Goal: Information Seeking & Learning: Learn about a topic

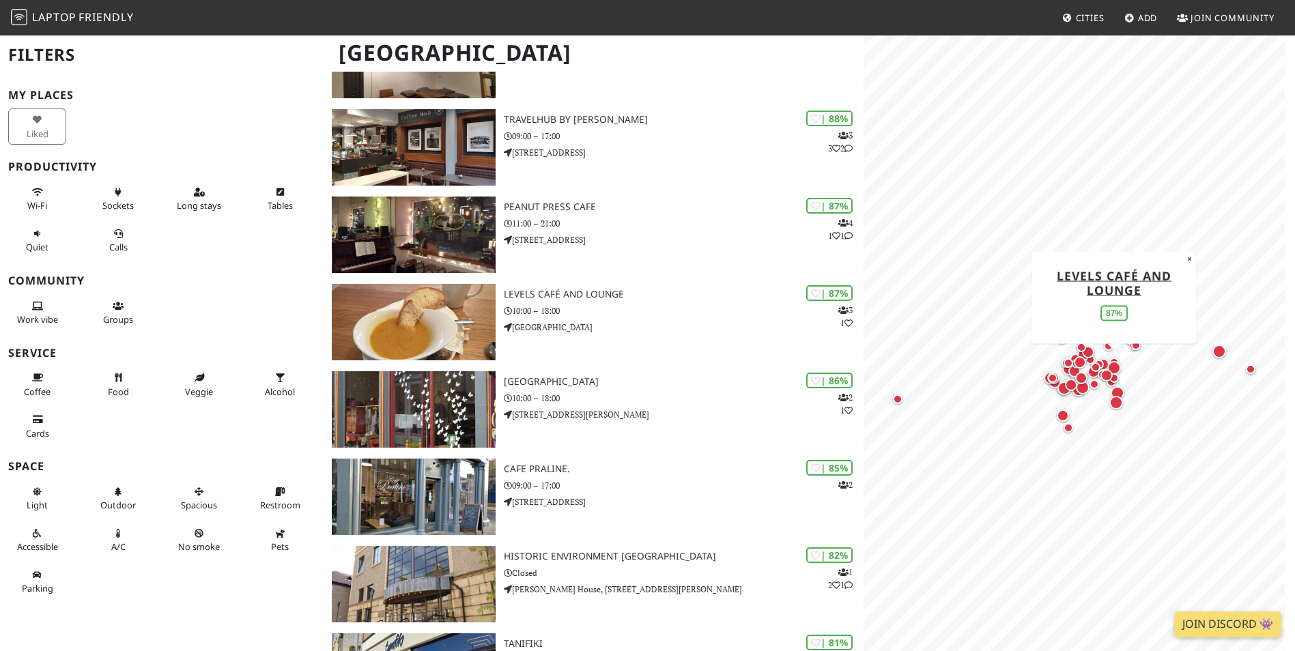
scroll to position [409, 0]
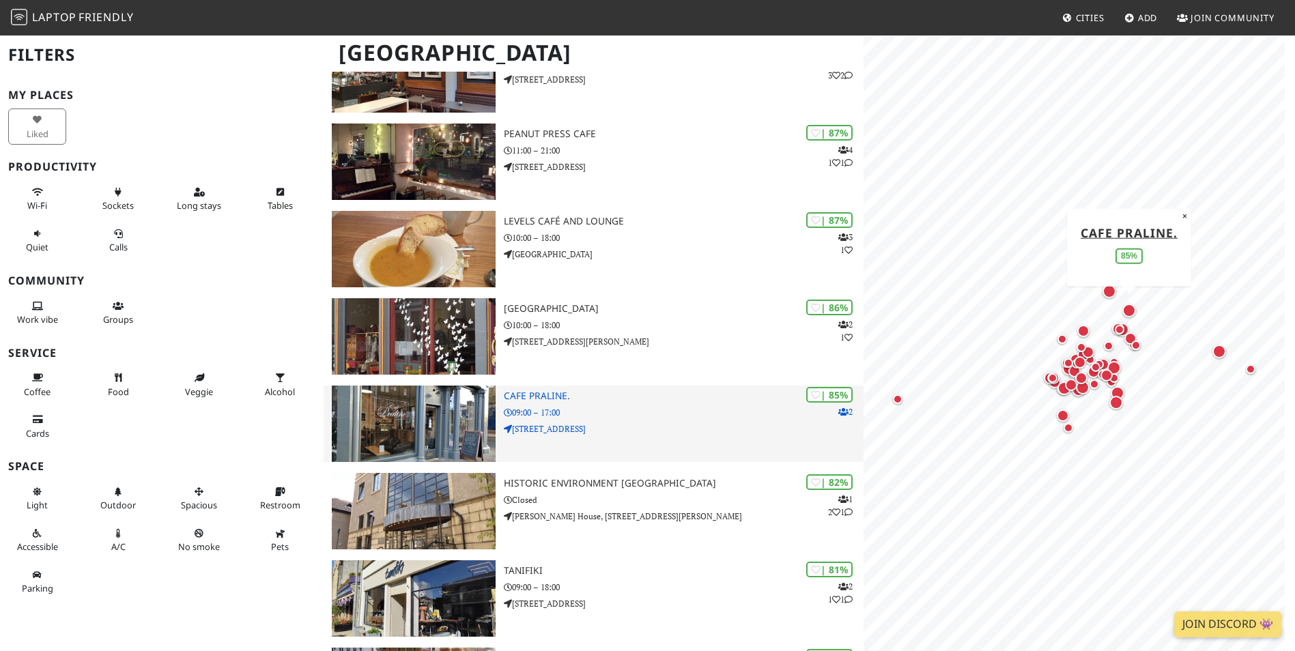
click at [433, 424] on img at bounding box center [413, 424] width 163 height 76
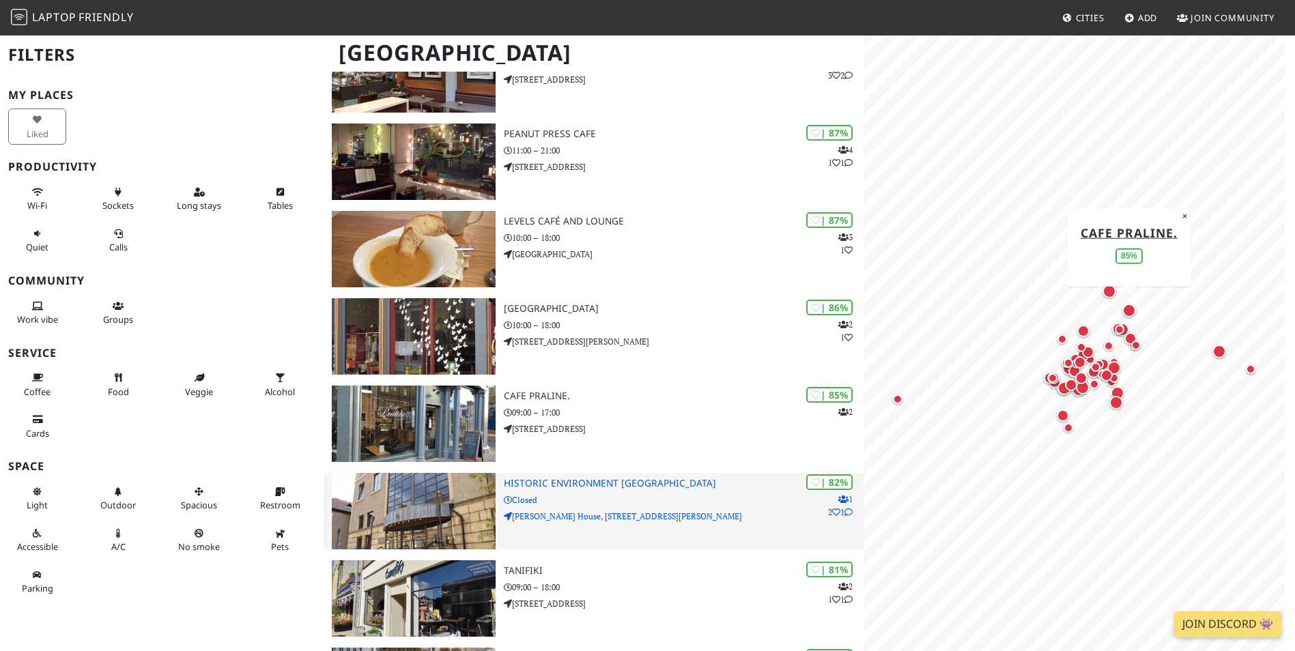
scroll to position [546, 0]
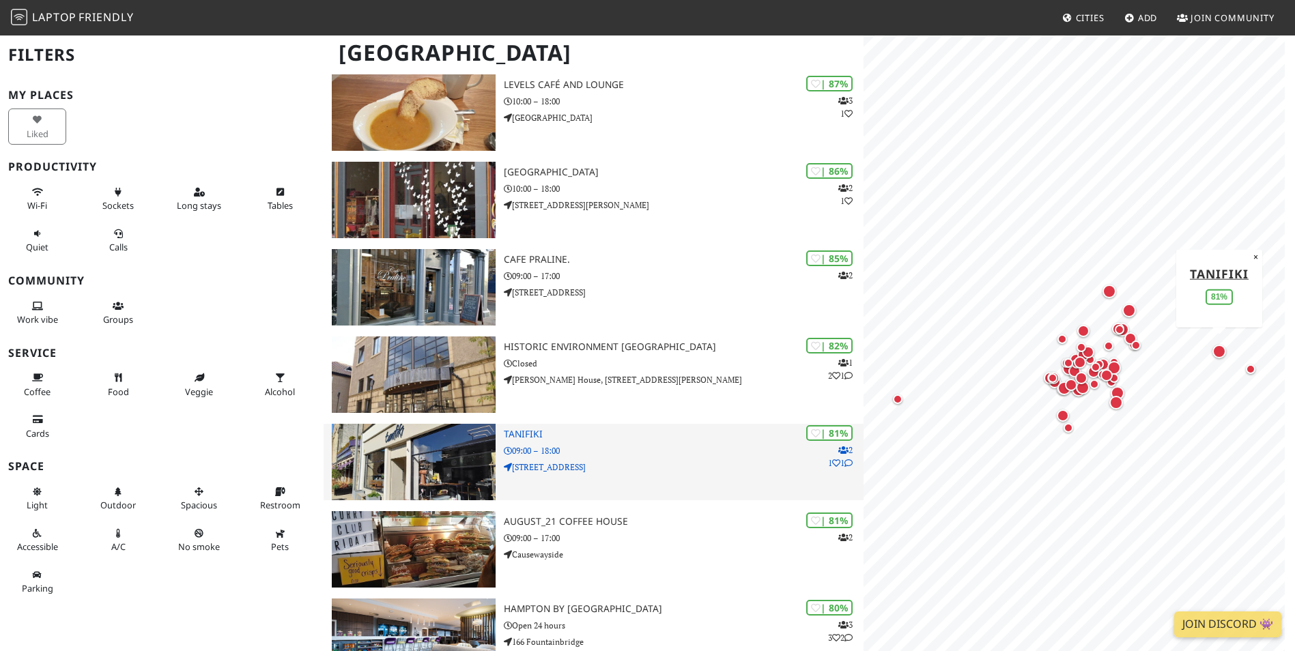
click at [436, 453] on img at bounding box center [413, 462] width 163 height 76
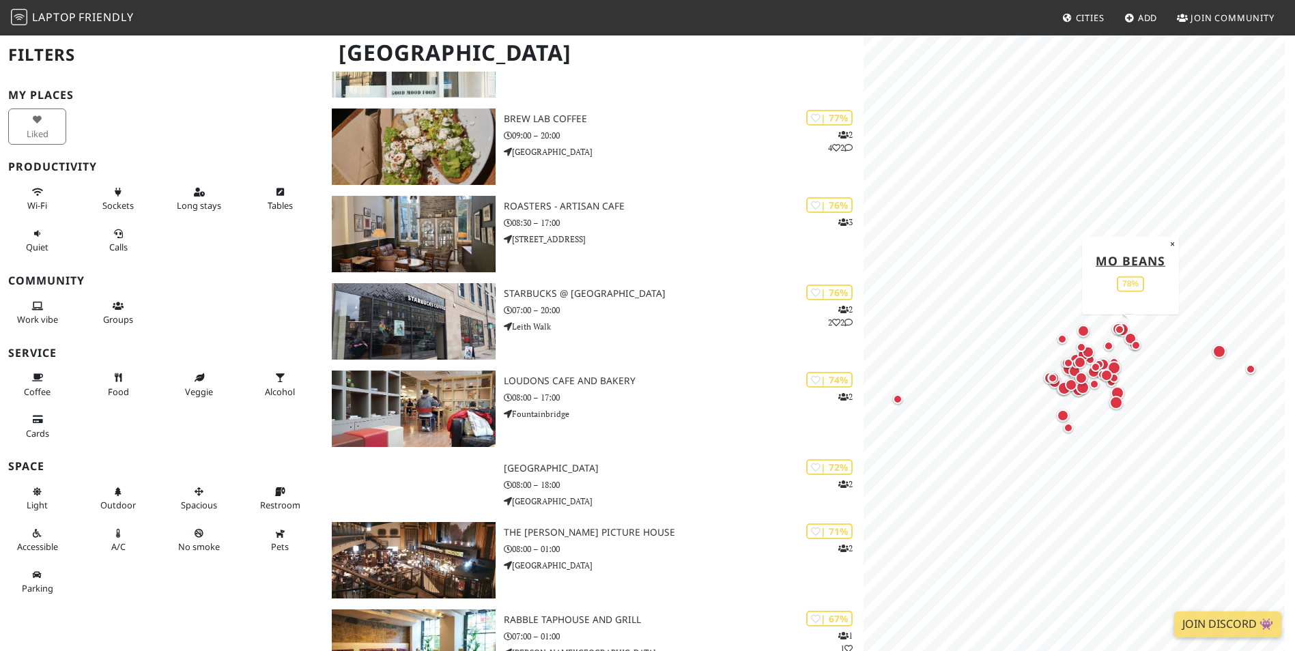
scroll to position [1570, 0]
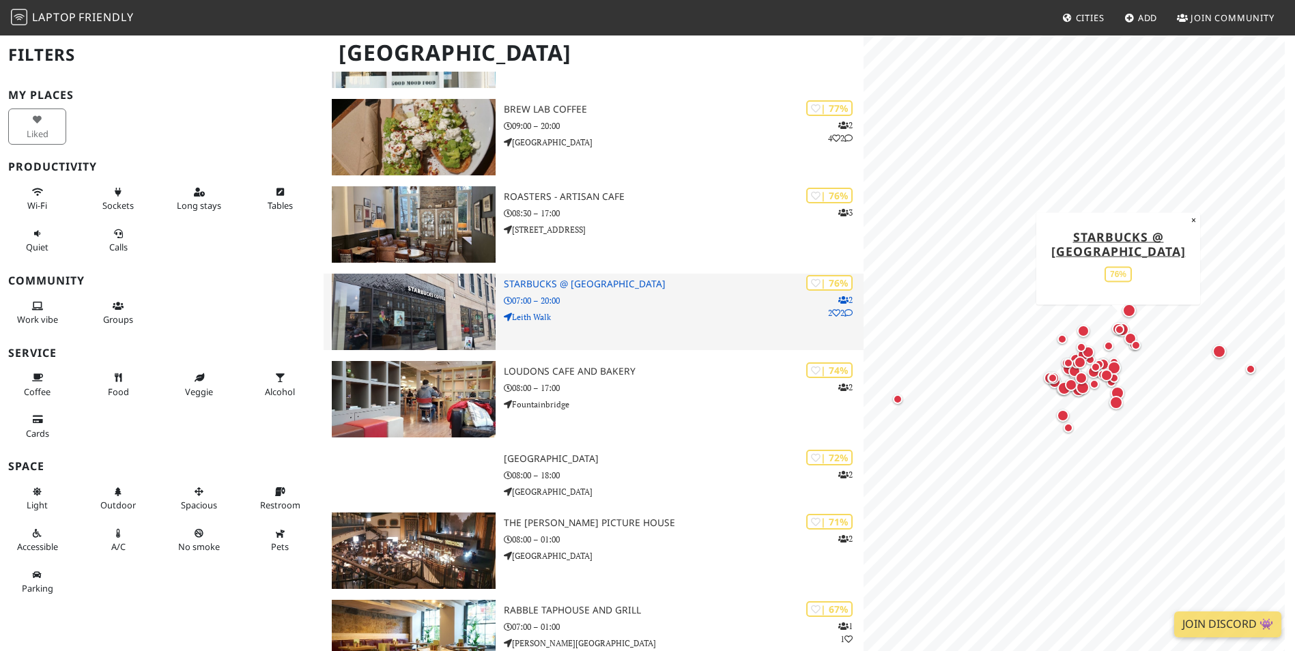
click at [420, 315] on img at bounding box center [413, 312] width 163 height 76
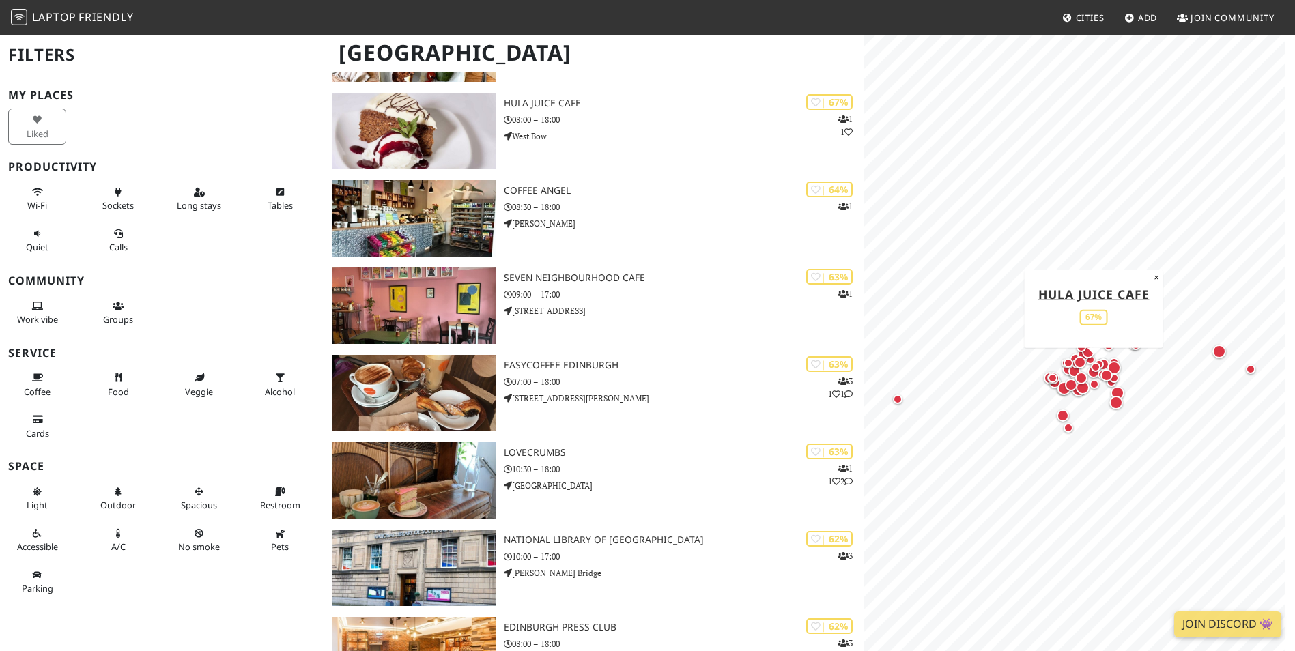
scroll to position [2252, 0]
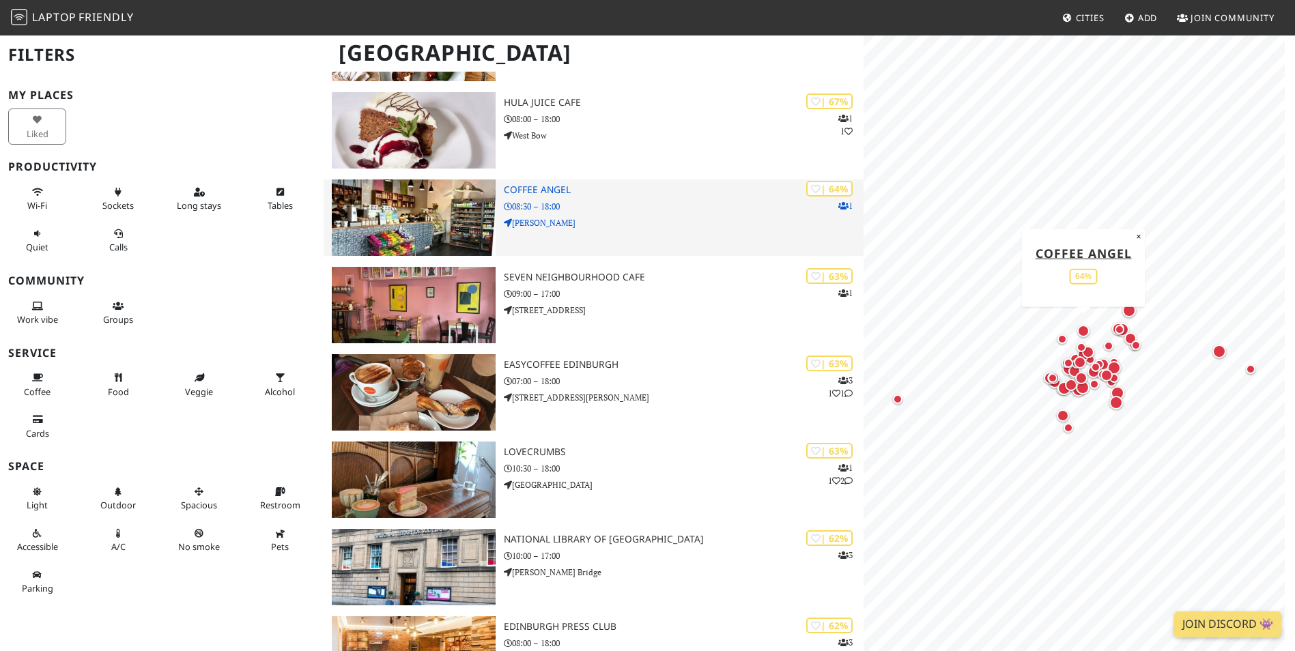
click at [411, 215] on img at bounding box center [413, 217] width 163 height 76
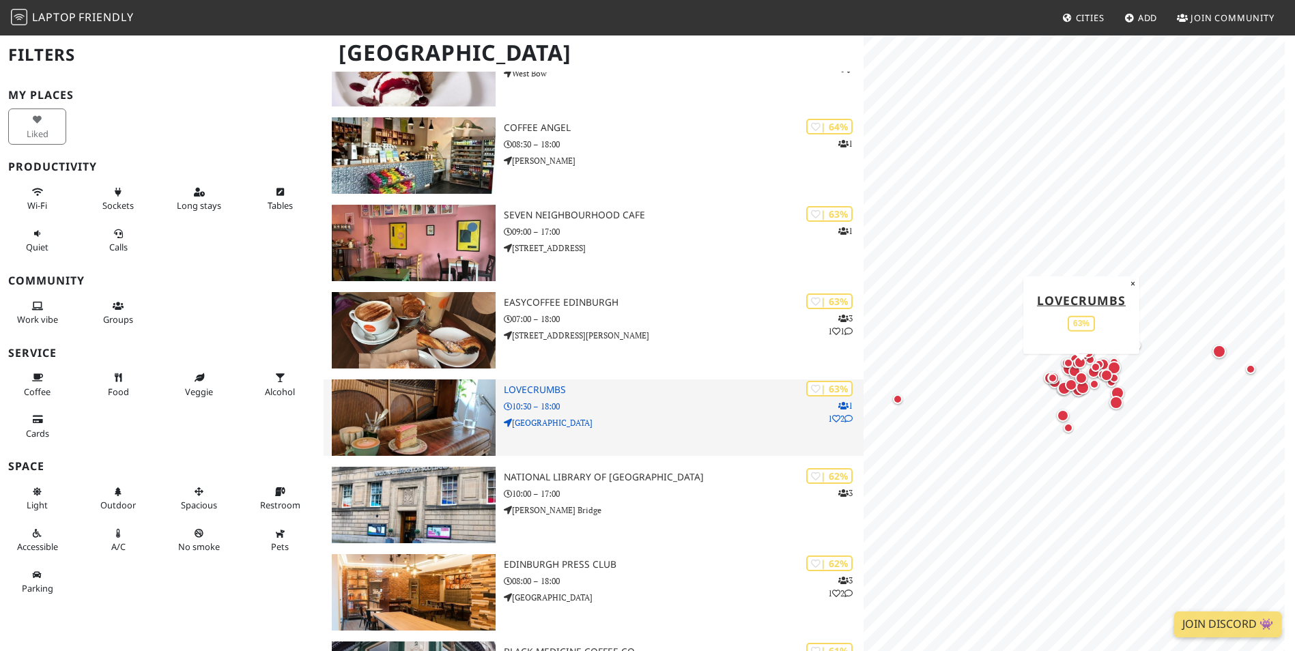
scroll to position [2593, 0]
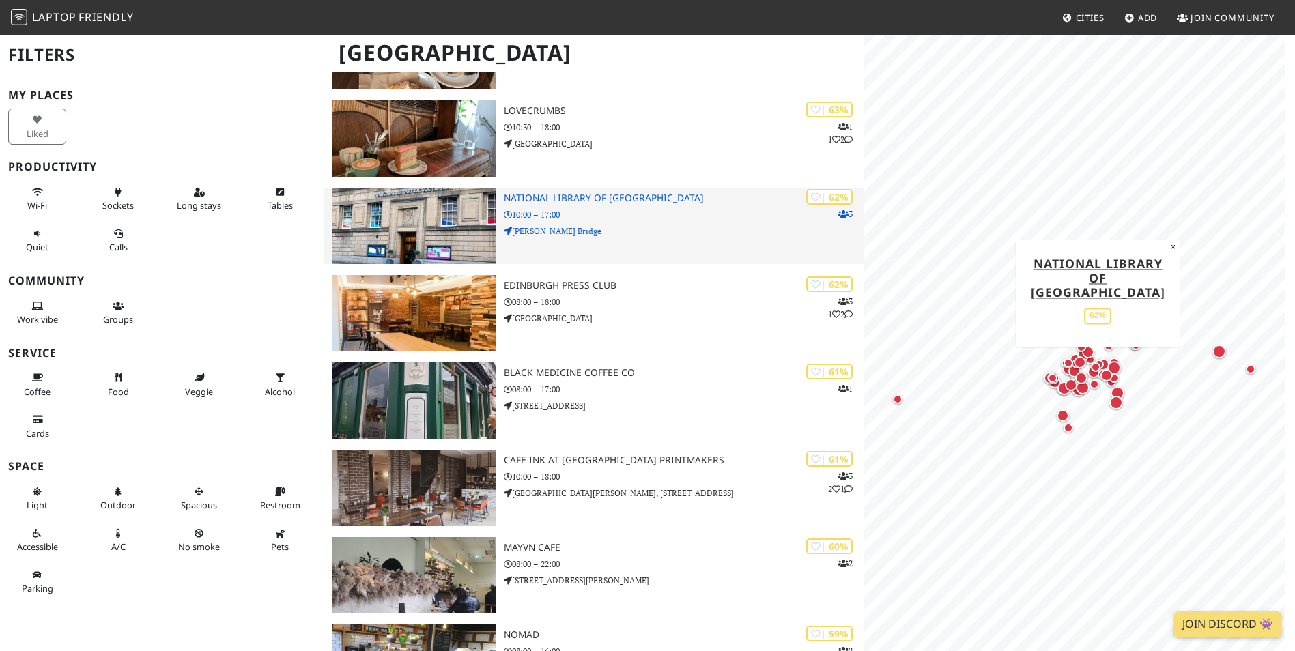
click at [409, 229] on img at bounding box center [413, 226] width 163 height 76
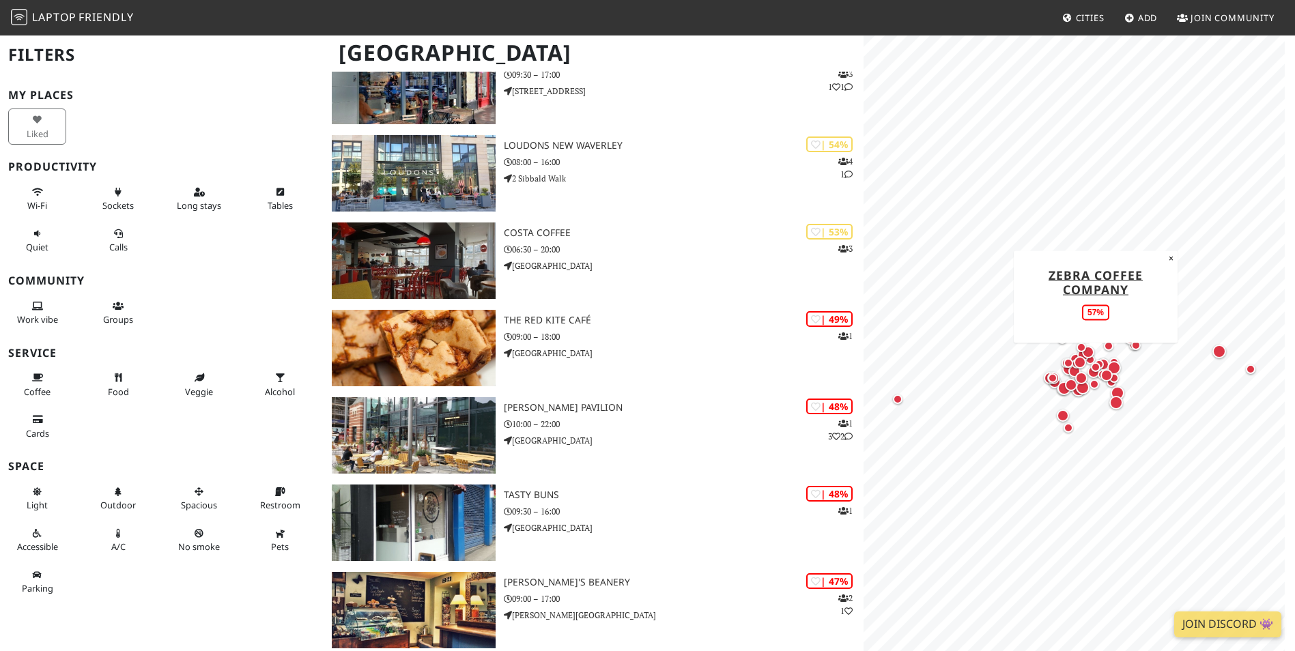
scroll to position [3617, 0]
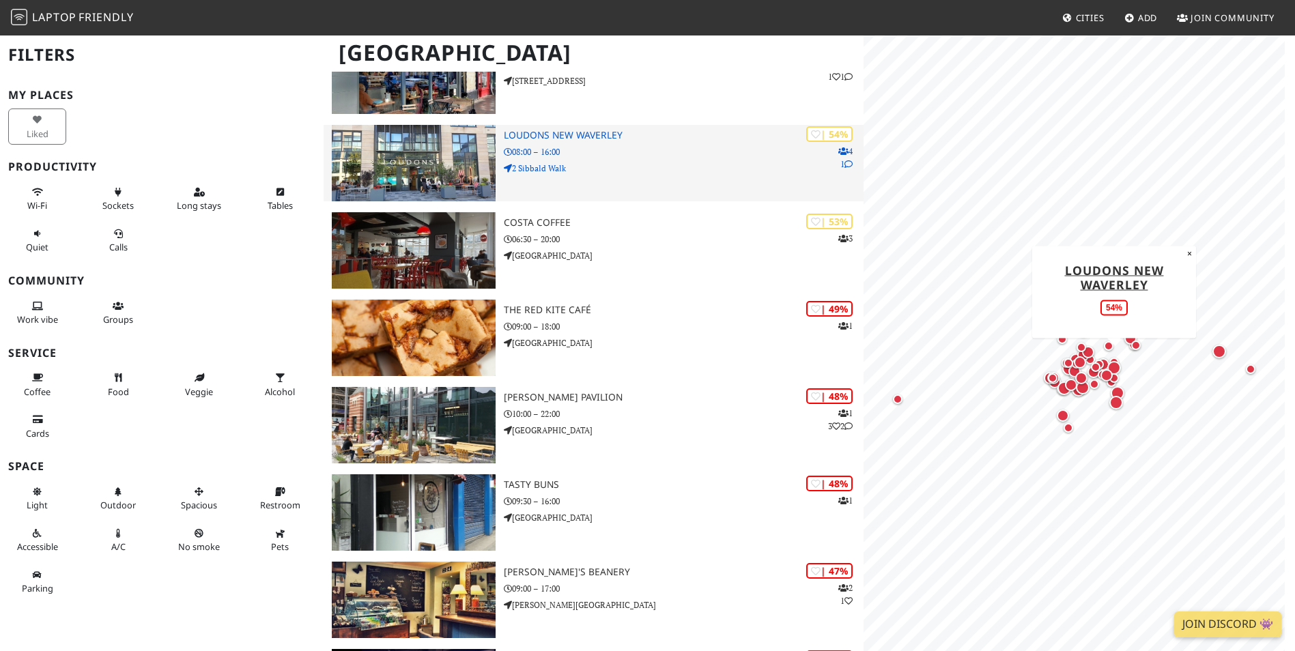
click at [409, 169] on img at bounding box center [413, 163] width 163 height 76
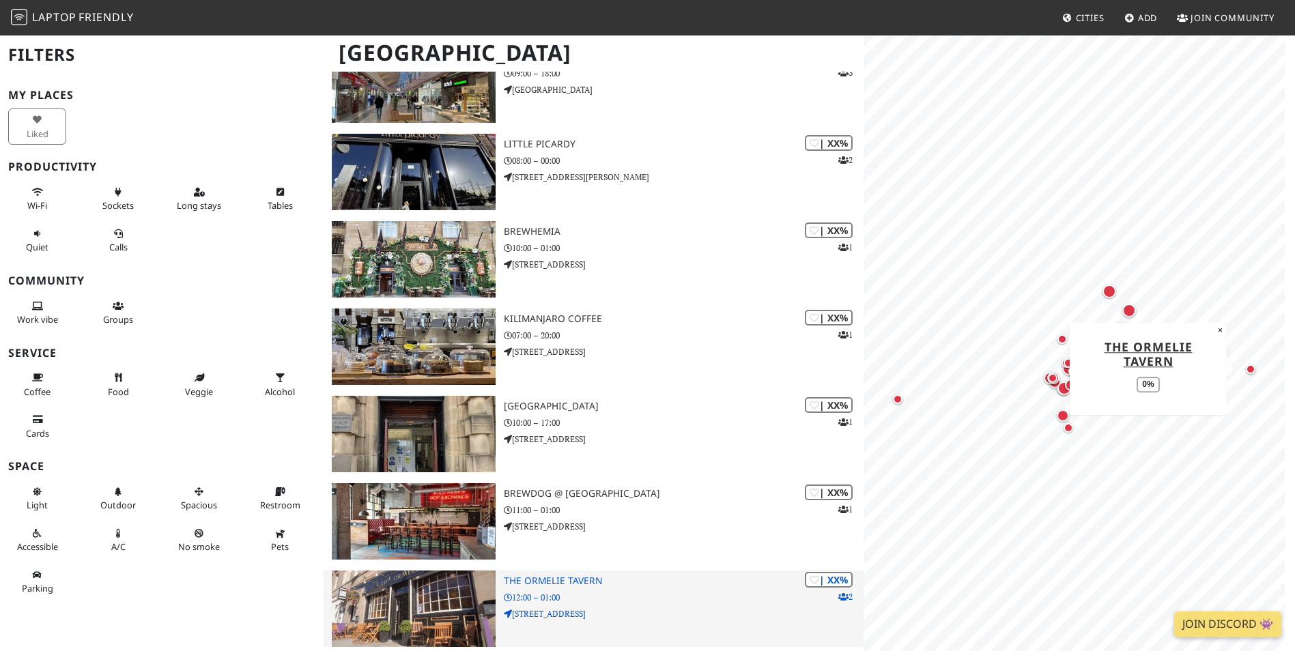
scroll to position [4573, 0]
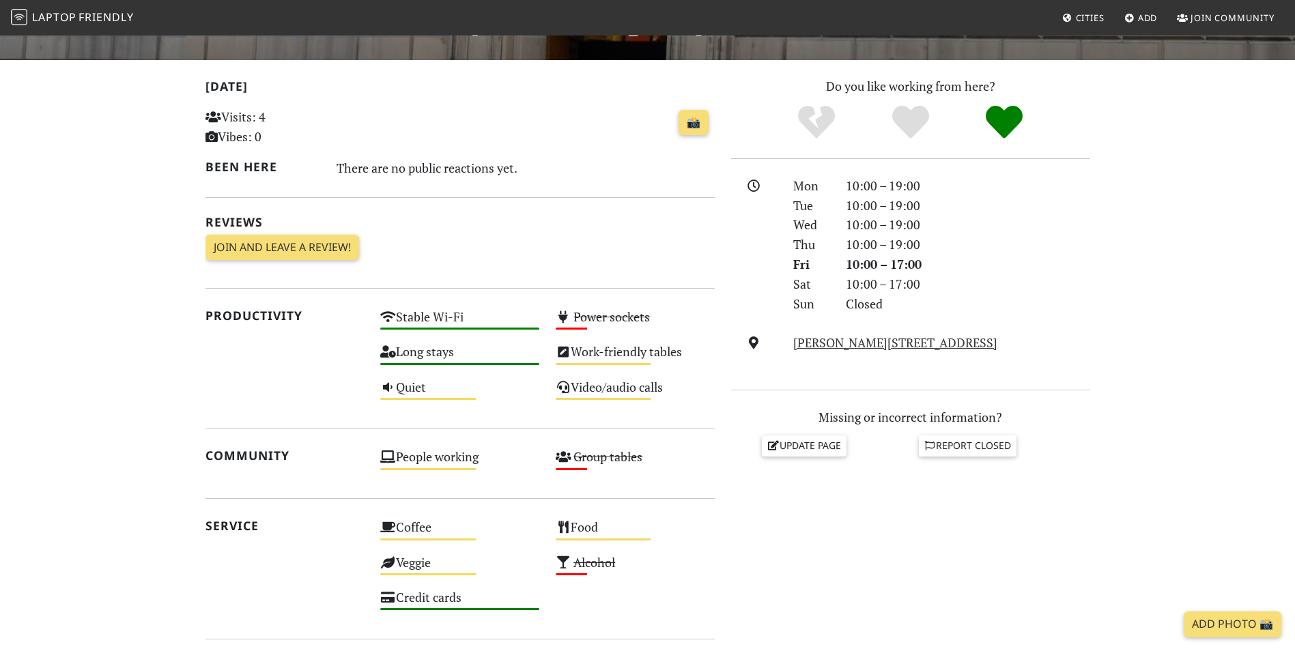
scroll to position [273, 0]
